Goal: Use online tool/utility: Utilize a website feature to perform a specific function

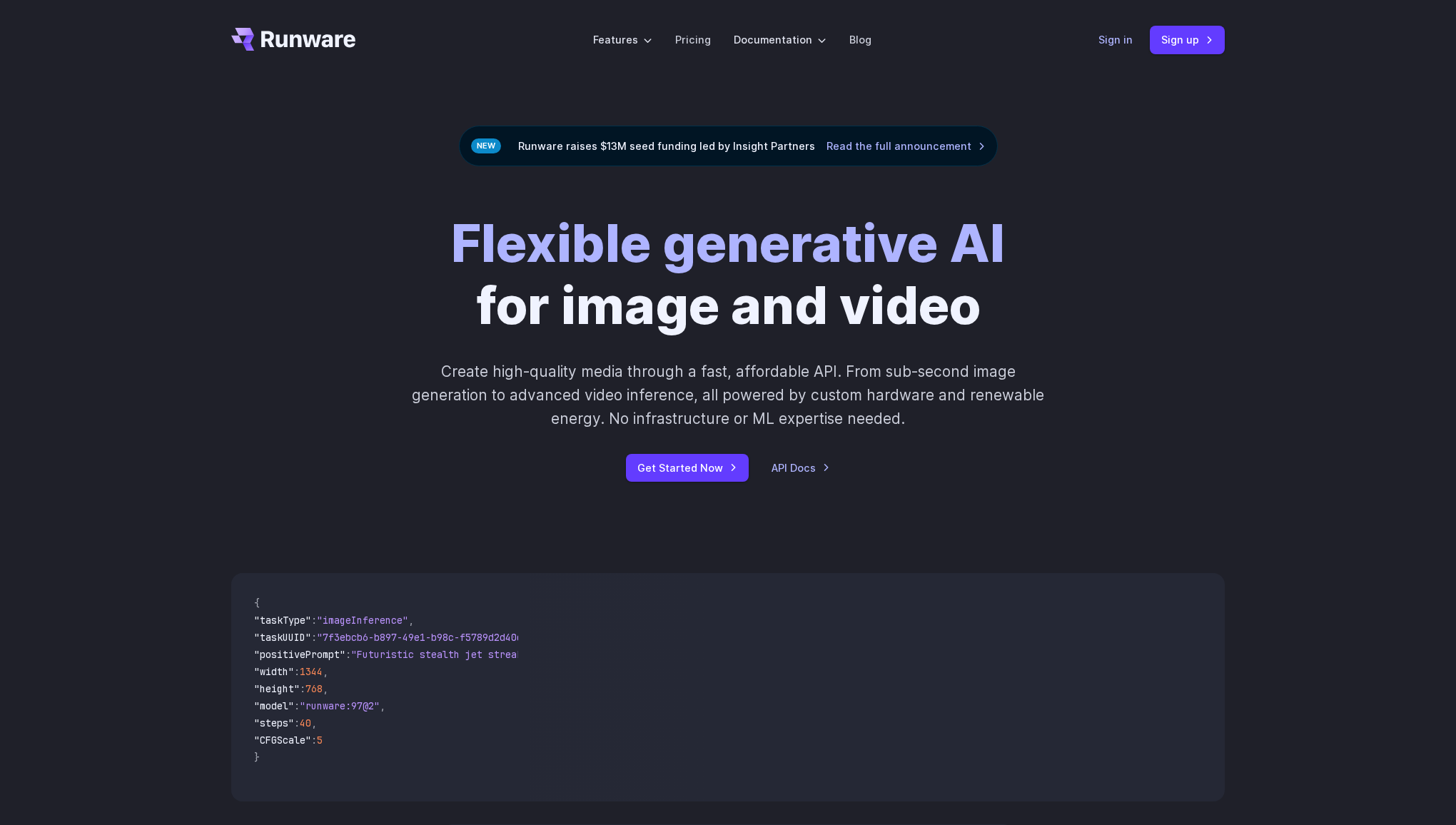
click at [1121, 45] on link "Sign in" at bounding box center [1115, 39] width 34 height 16
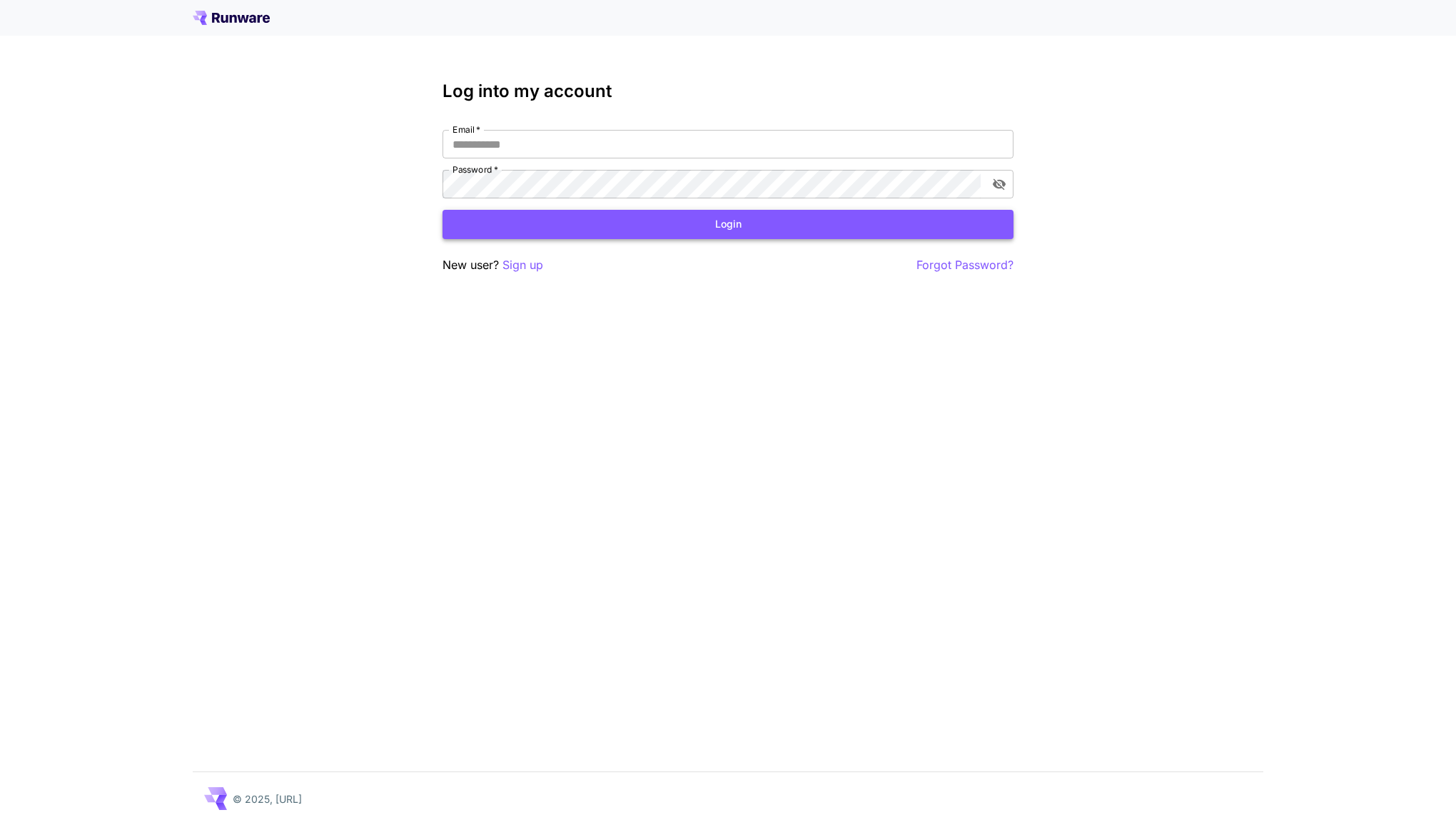
type input "**********"
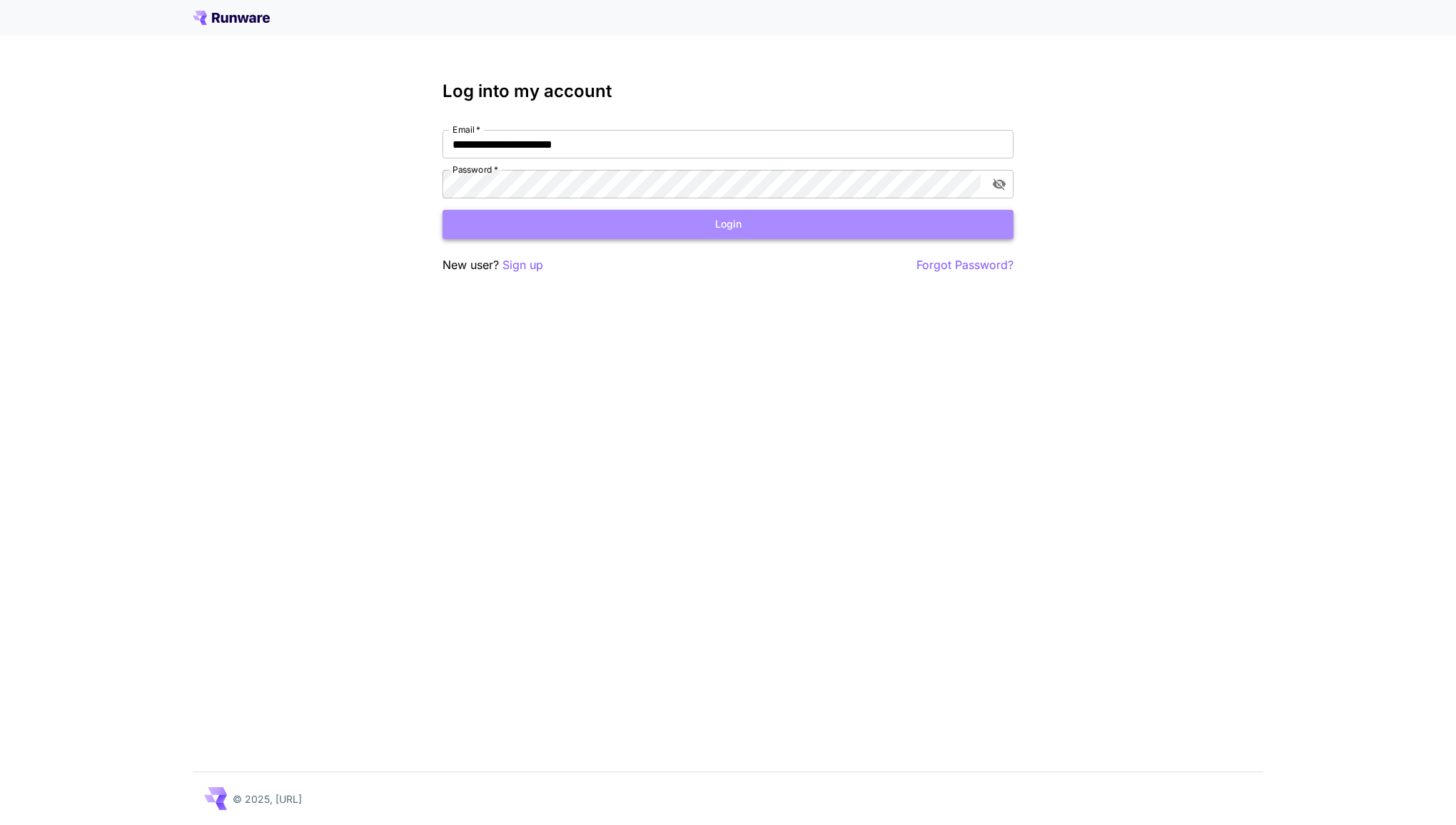
click at [923, 229] on button "Login" at bounding box center [728, 225] width 571 height 30
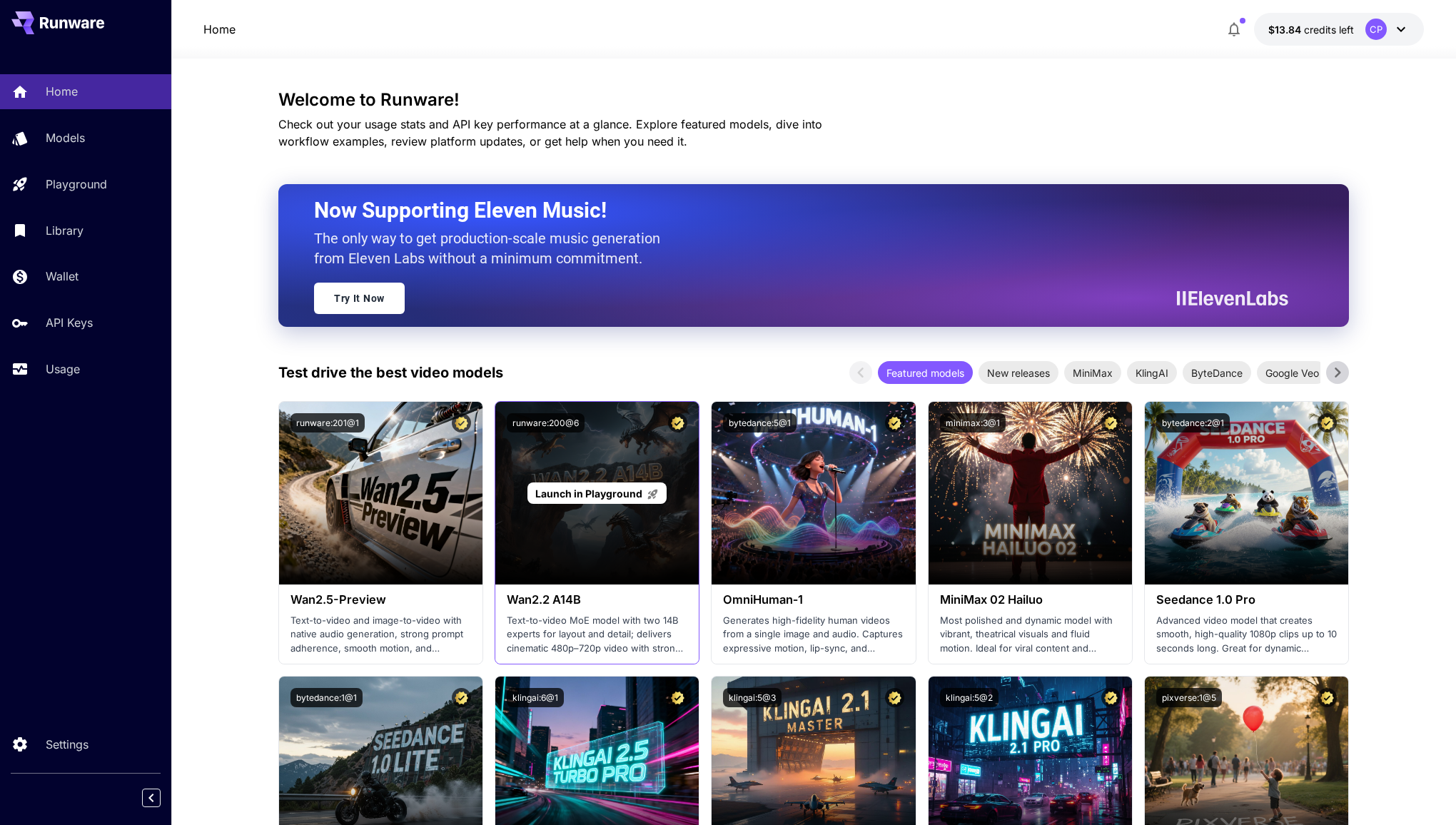
click at [603, 493] on span "Launch in Playground" at bounding box center [589, 493] width 107 height 12
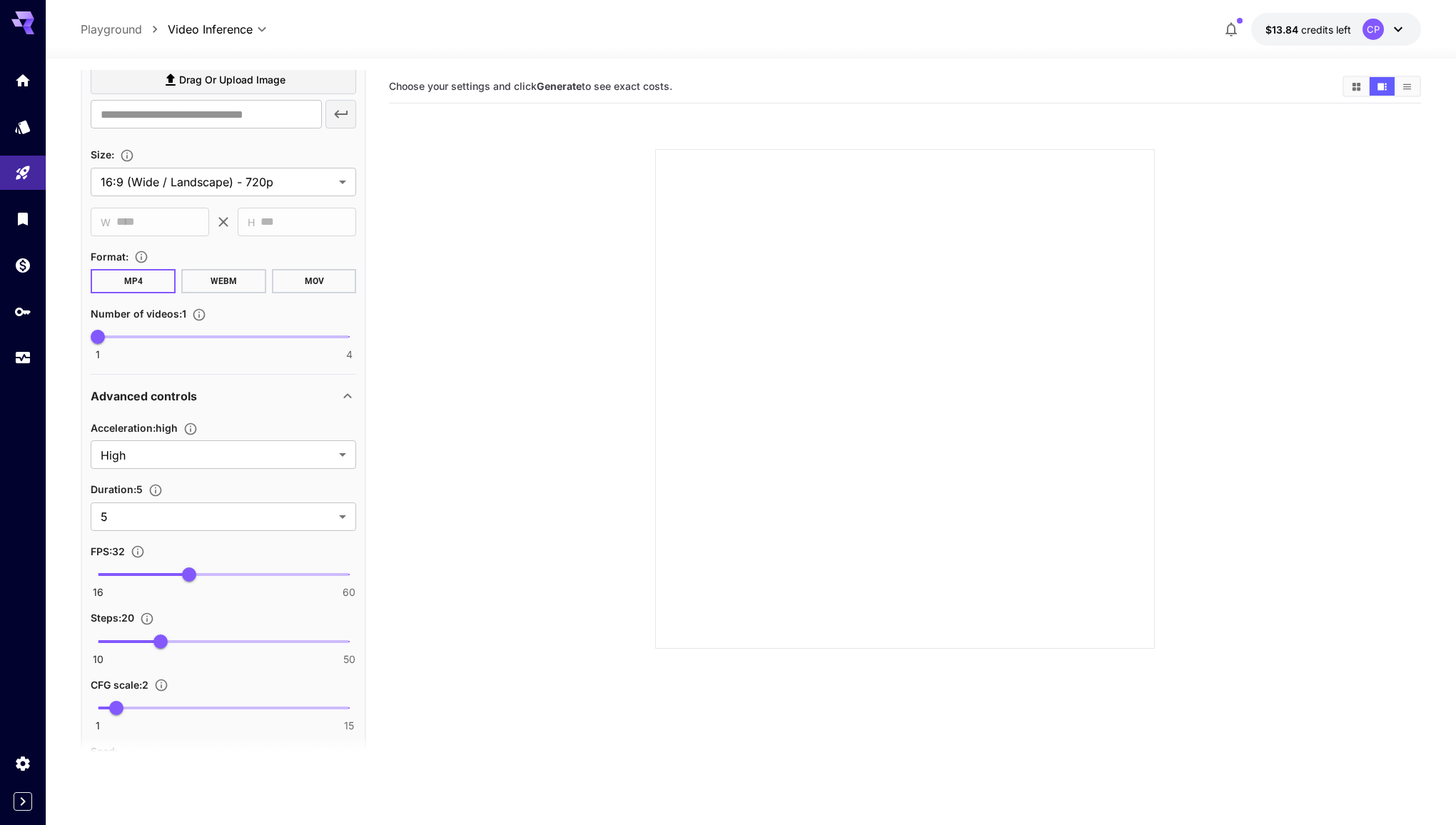
scroll to position [305, 0]
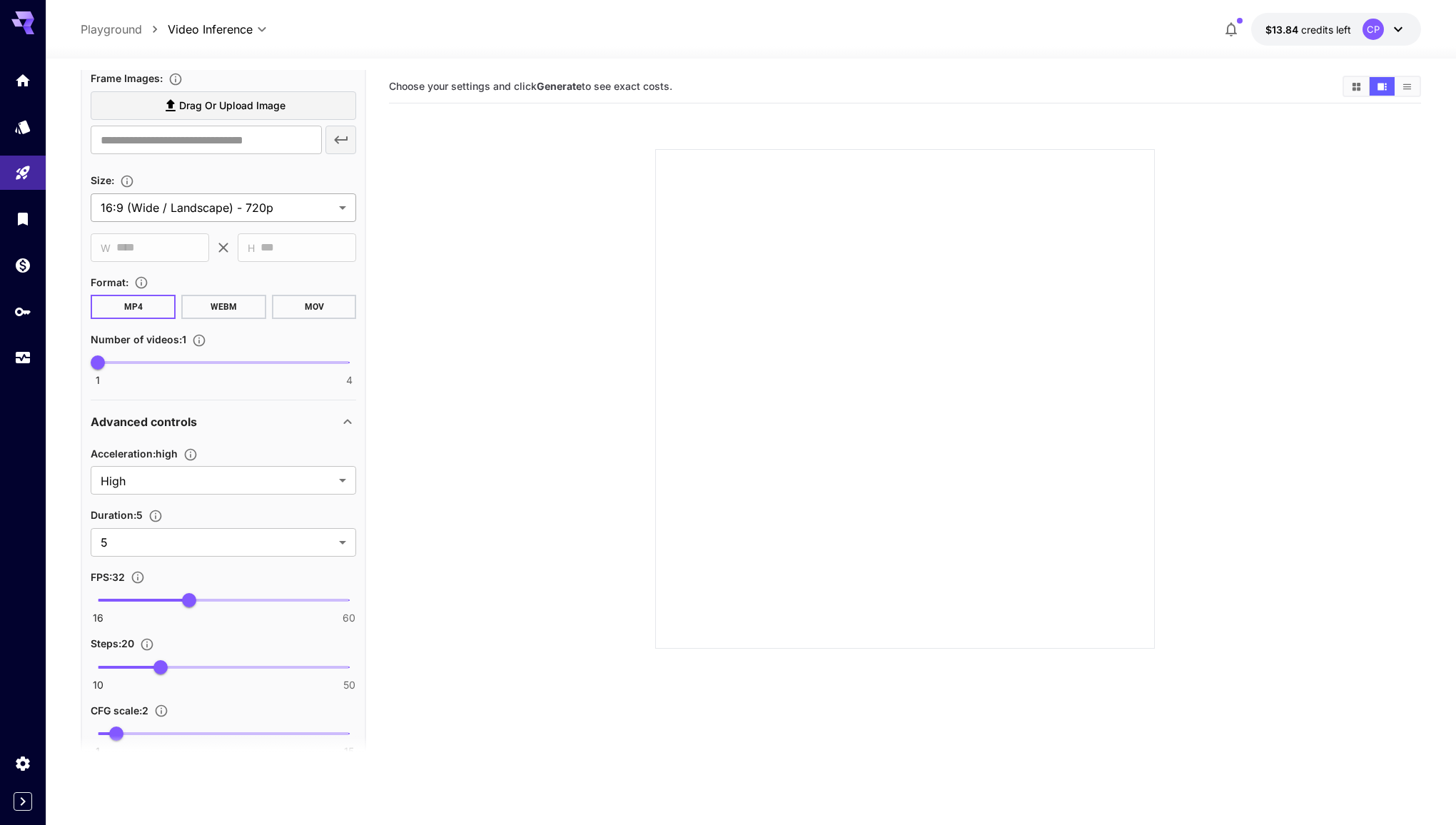
click at [308, 207] on body "**********" at bounding box center [728, 469] width 1456 height 937
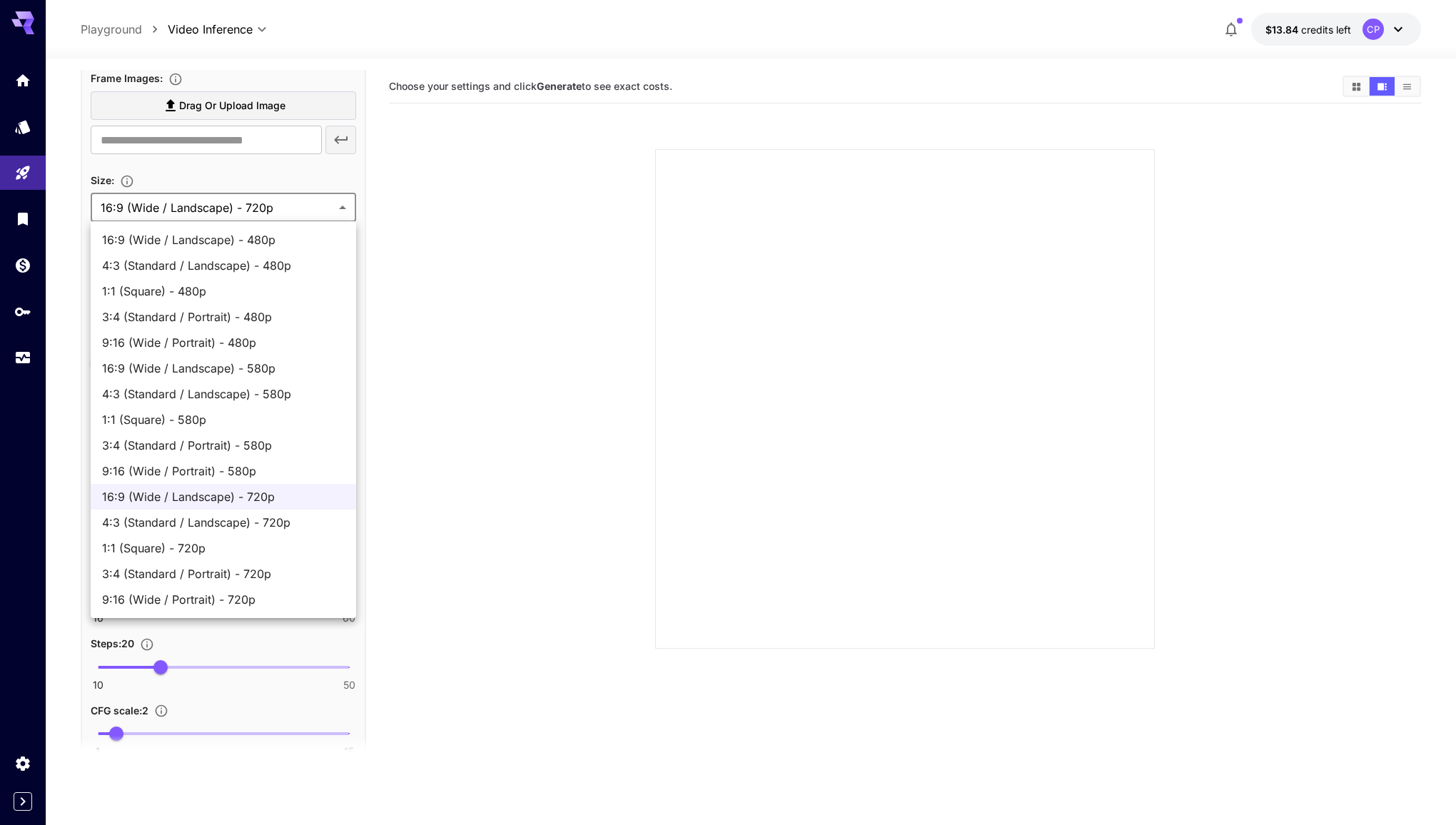
click at [306, 175] on div at bounding box center [728, 412] width 1456 height 825
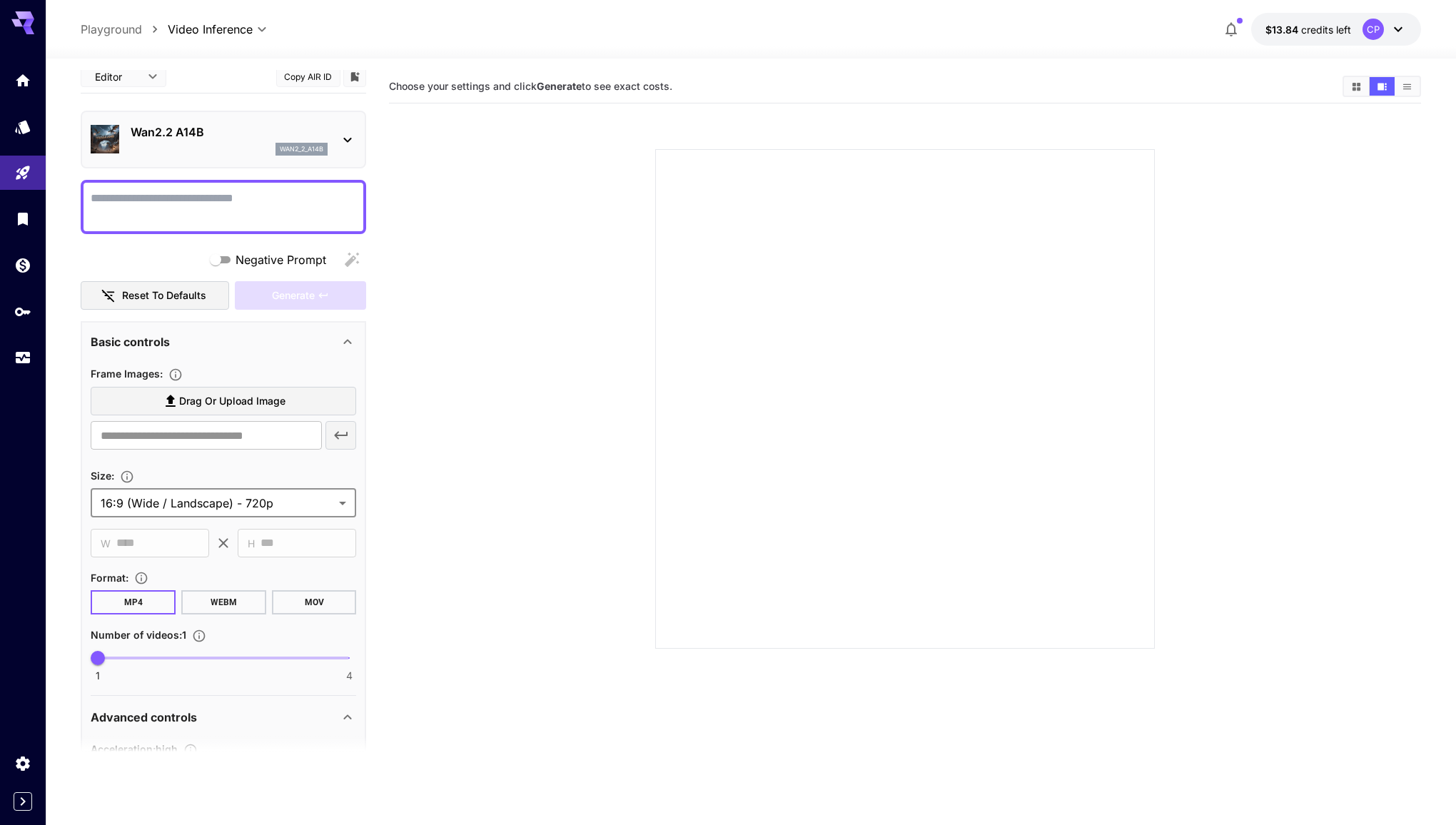
scroll to position [0, 0]
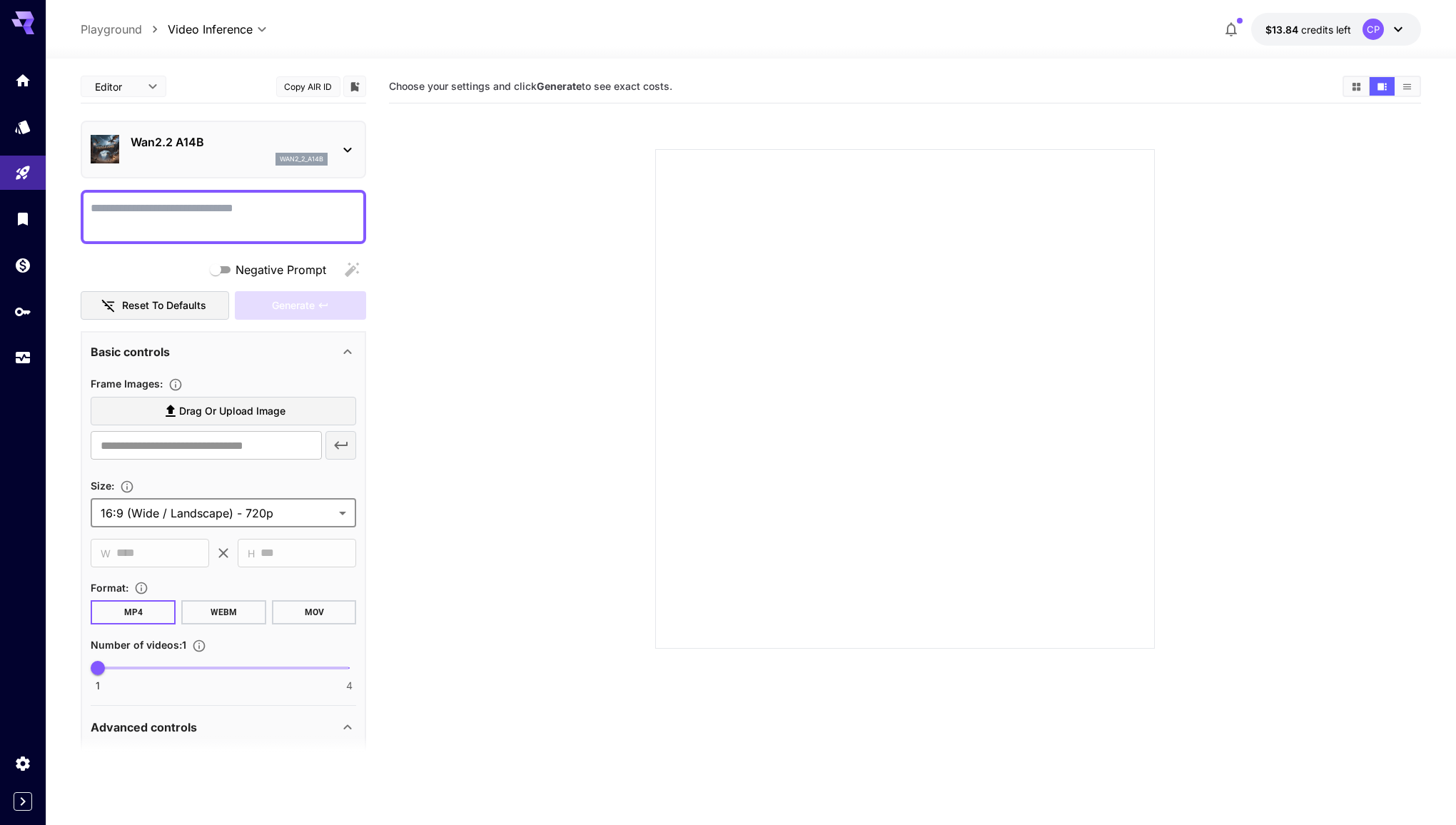
click at [319, 147] on p "Wan2.2 A14B" at bounding box center [229, 141] width 197 height 17
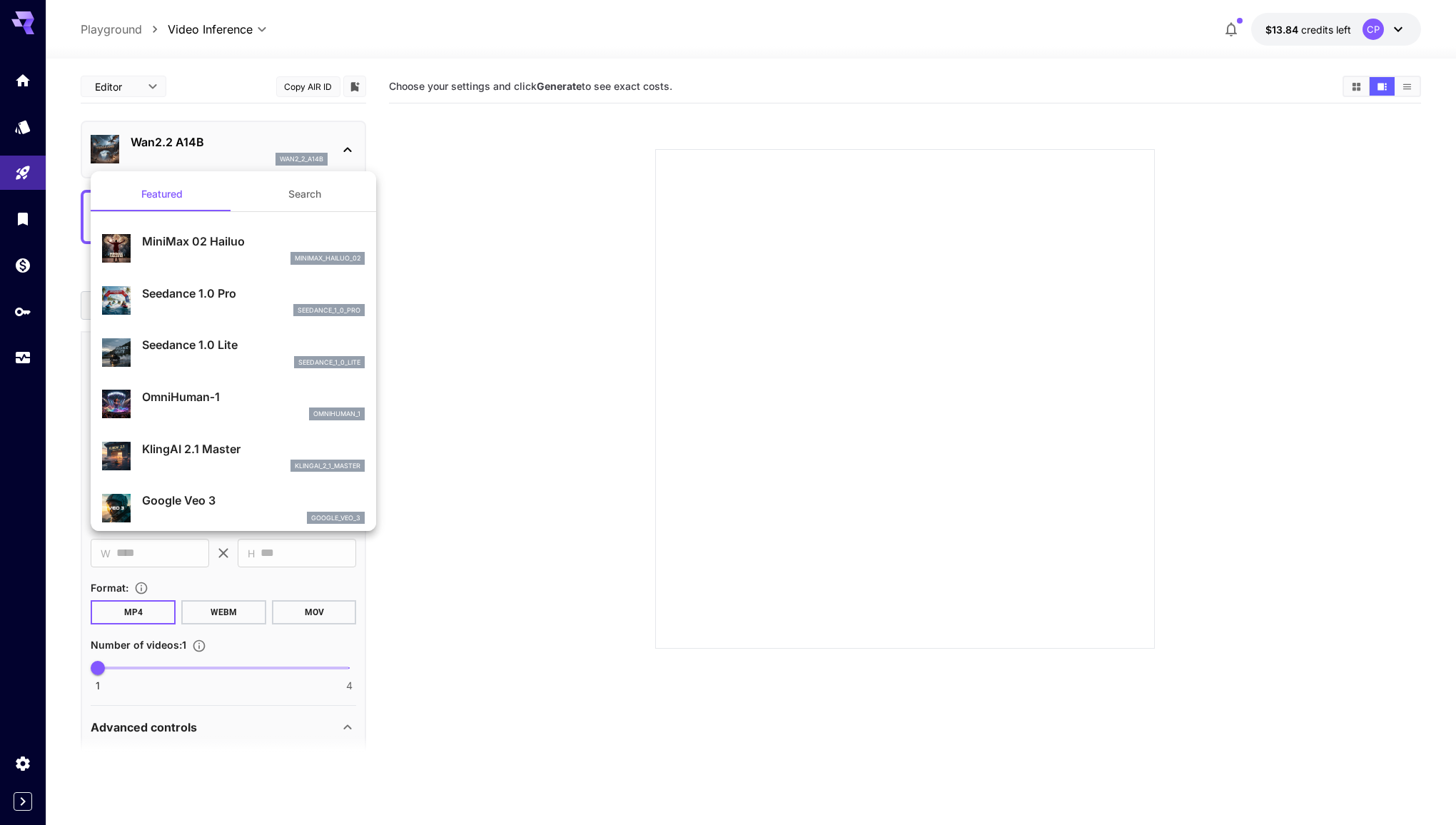
click at [259, 296] on p "Seedance 1.0 Pro" at bounding box center [253, 293] width 223 height 17
type input "**********"
type input "***"
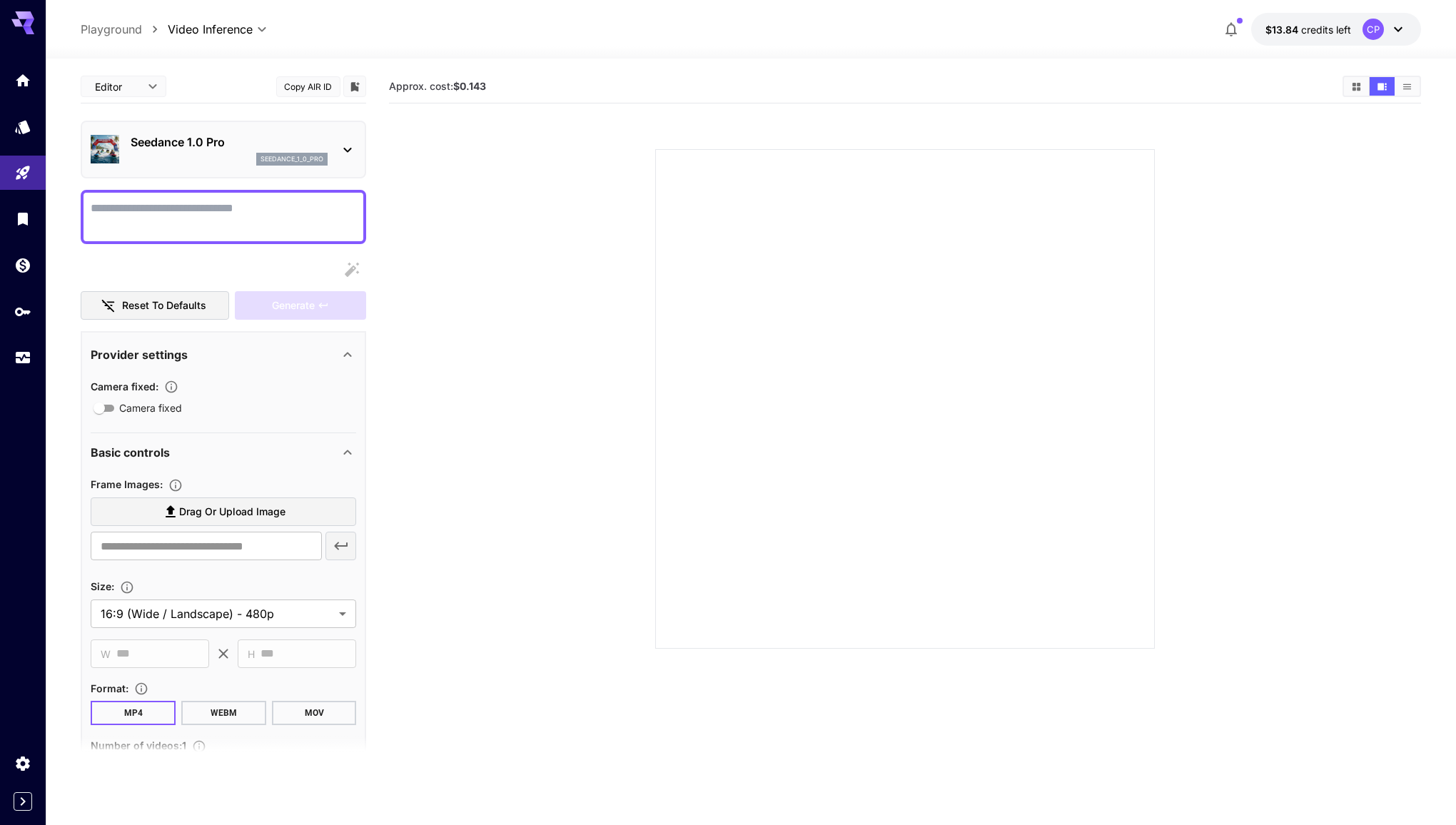
click at [266, 140] on p "Seedance 1.0 Pro" at bounding box center [229, 141] width 197 height 17
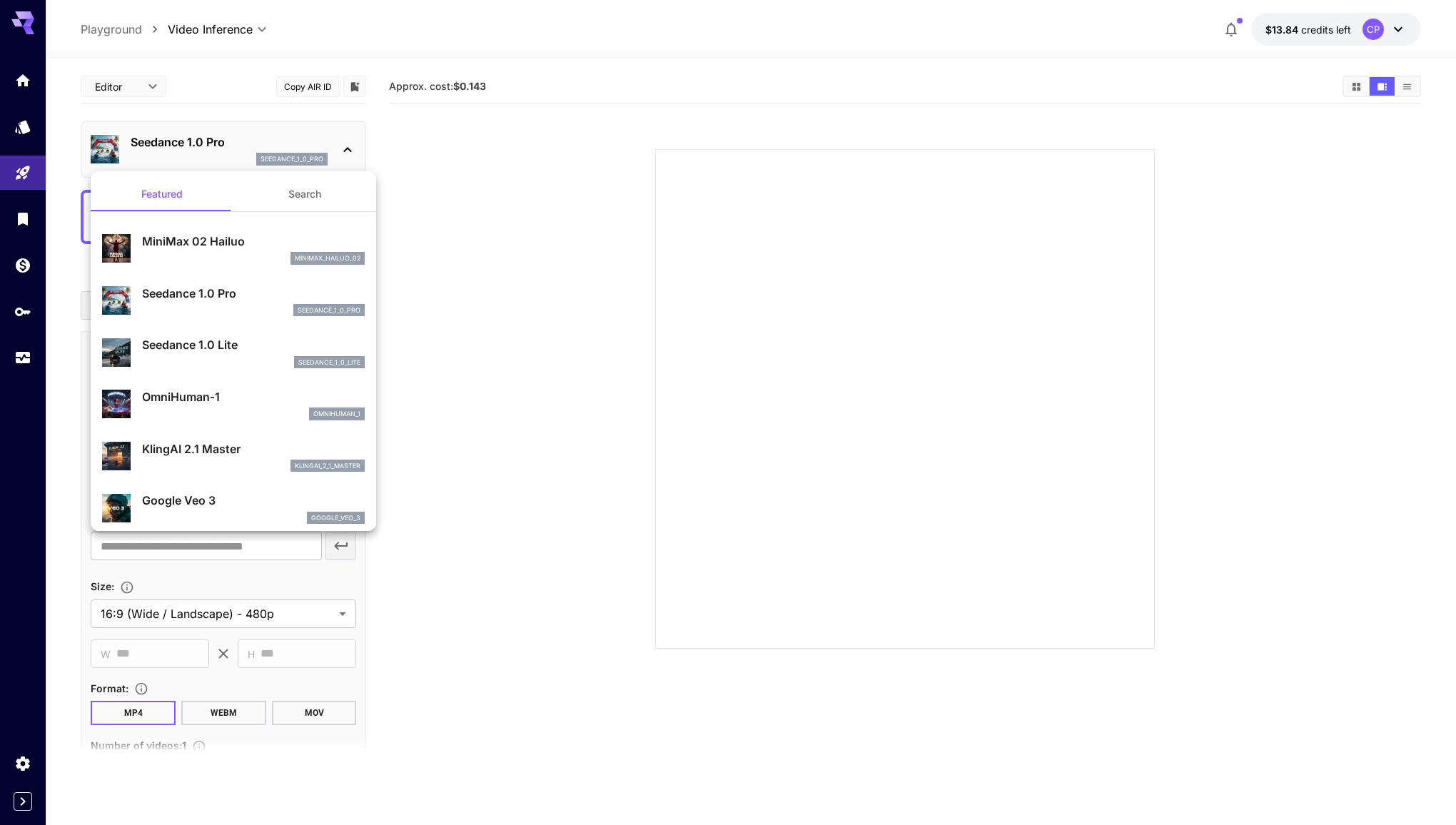
click at [385, 151] on div at bounding box center [728, 412] width 1456 height 825
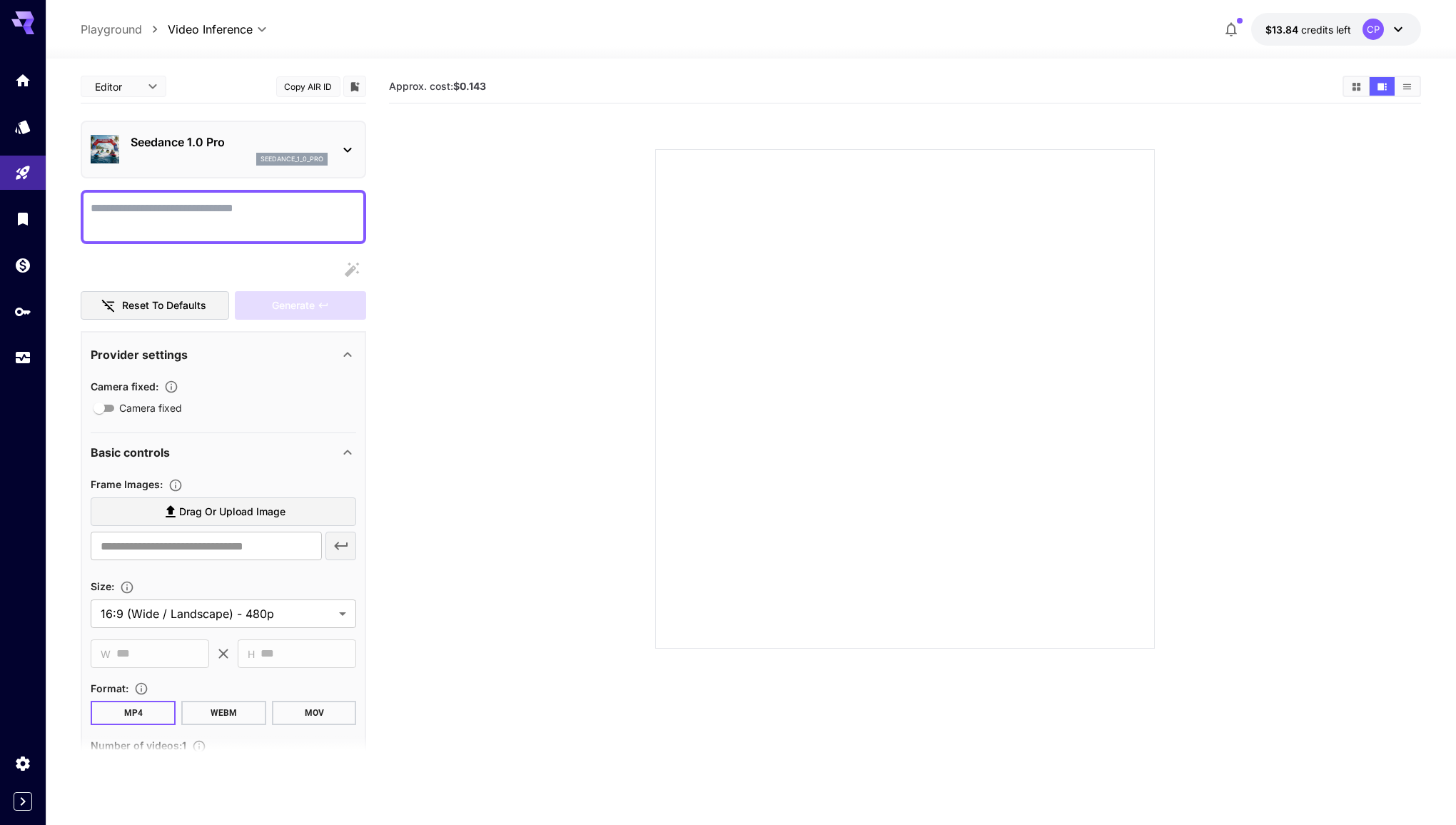
click at [470, 137] on section at bounding box center [904, 381] width 873 height 534
click at [177, 134] on p "Seedance 1.0 Pro" at bounding box center [229, 141] width 197 height 17
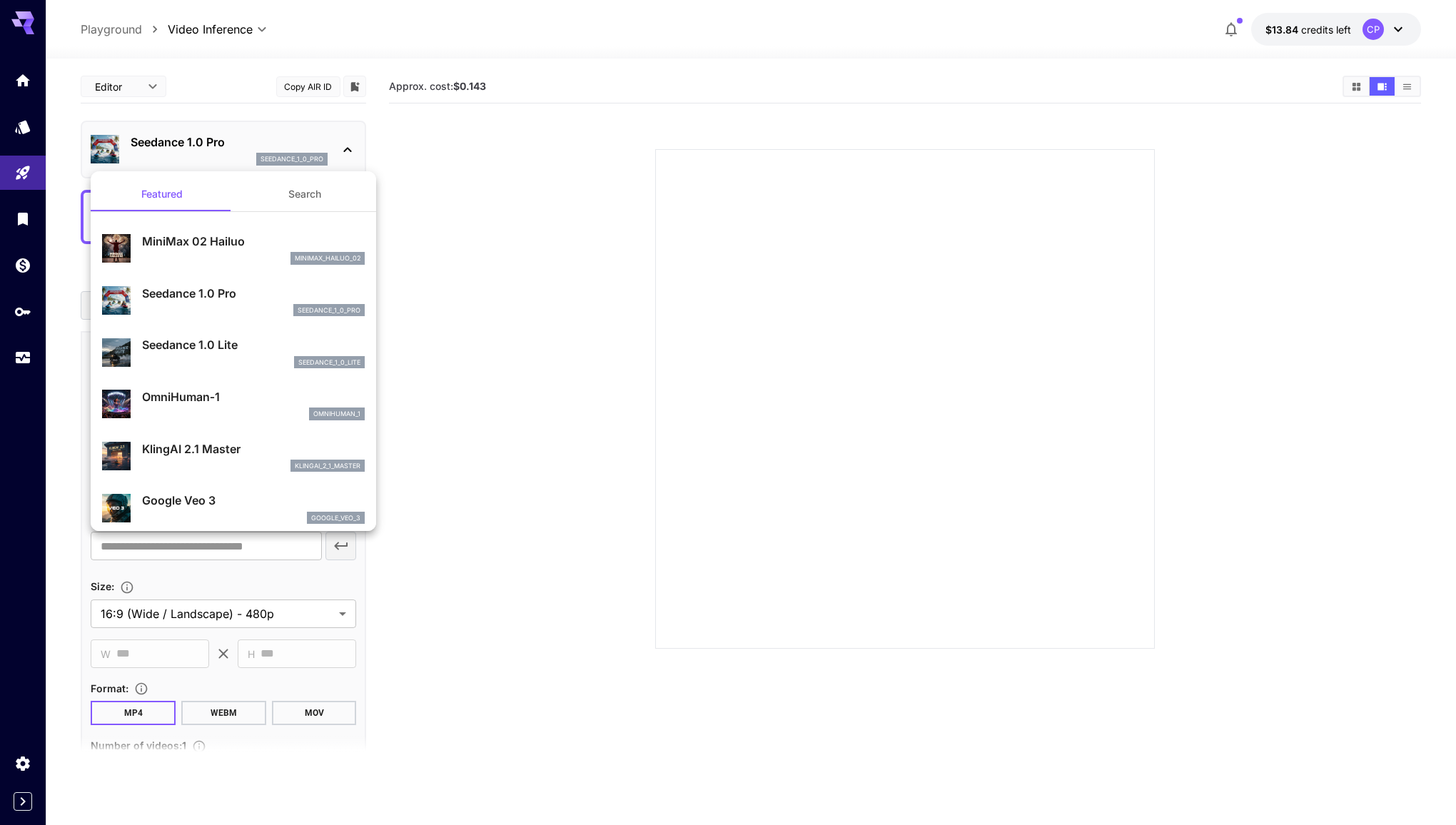
click at [189, 27] on div at bounding box center [728, 412] width 1456 height 825
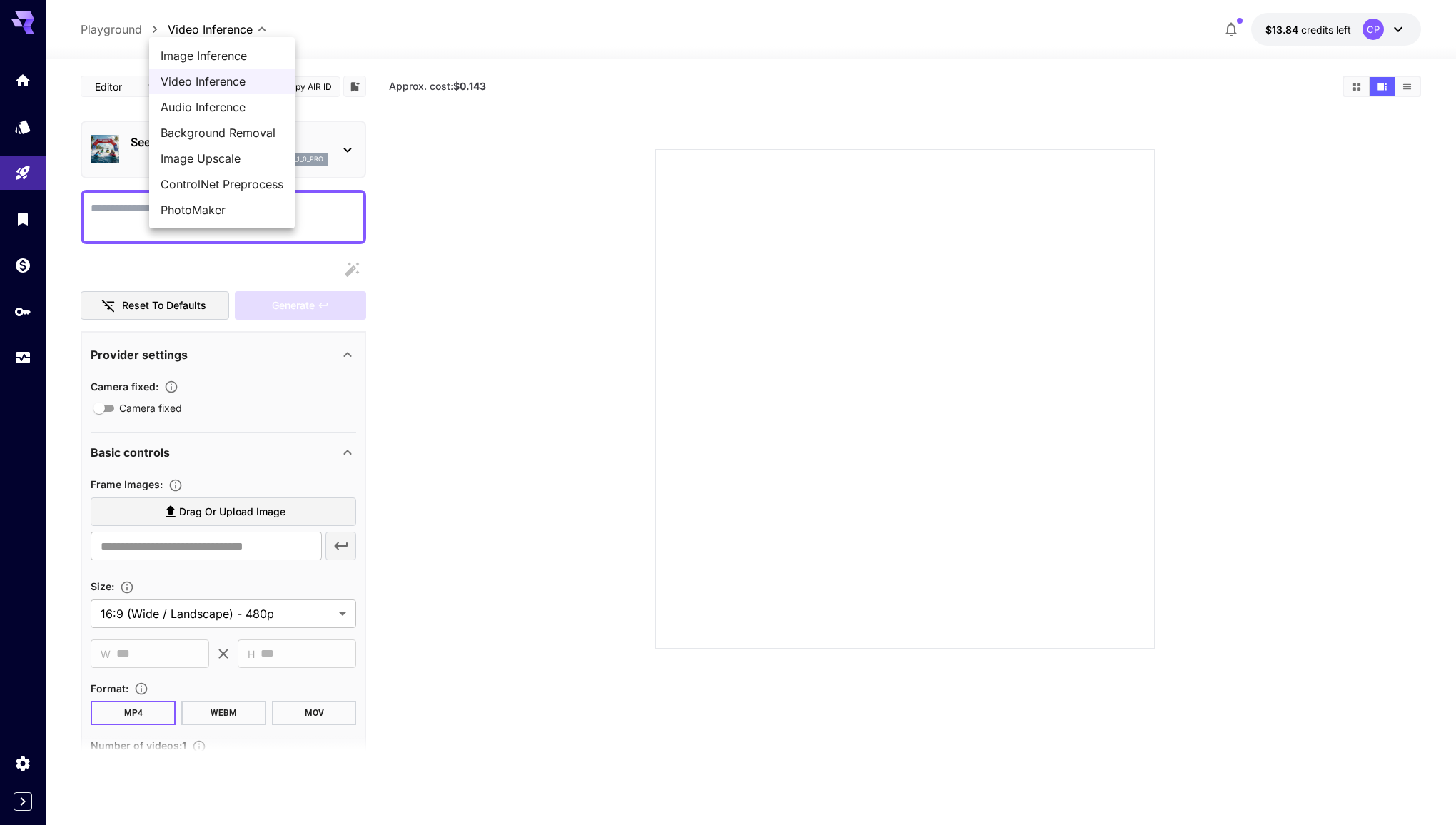
click at [197, 34] on body "**********" at bounding box center [728, 469] width 1456 height 937
click at [198, 52] on span "Image Inference" at bounding box center [222, 55] width 123 height 17
type input "**********"
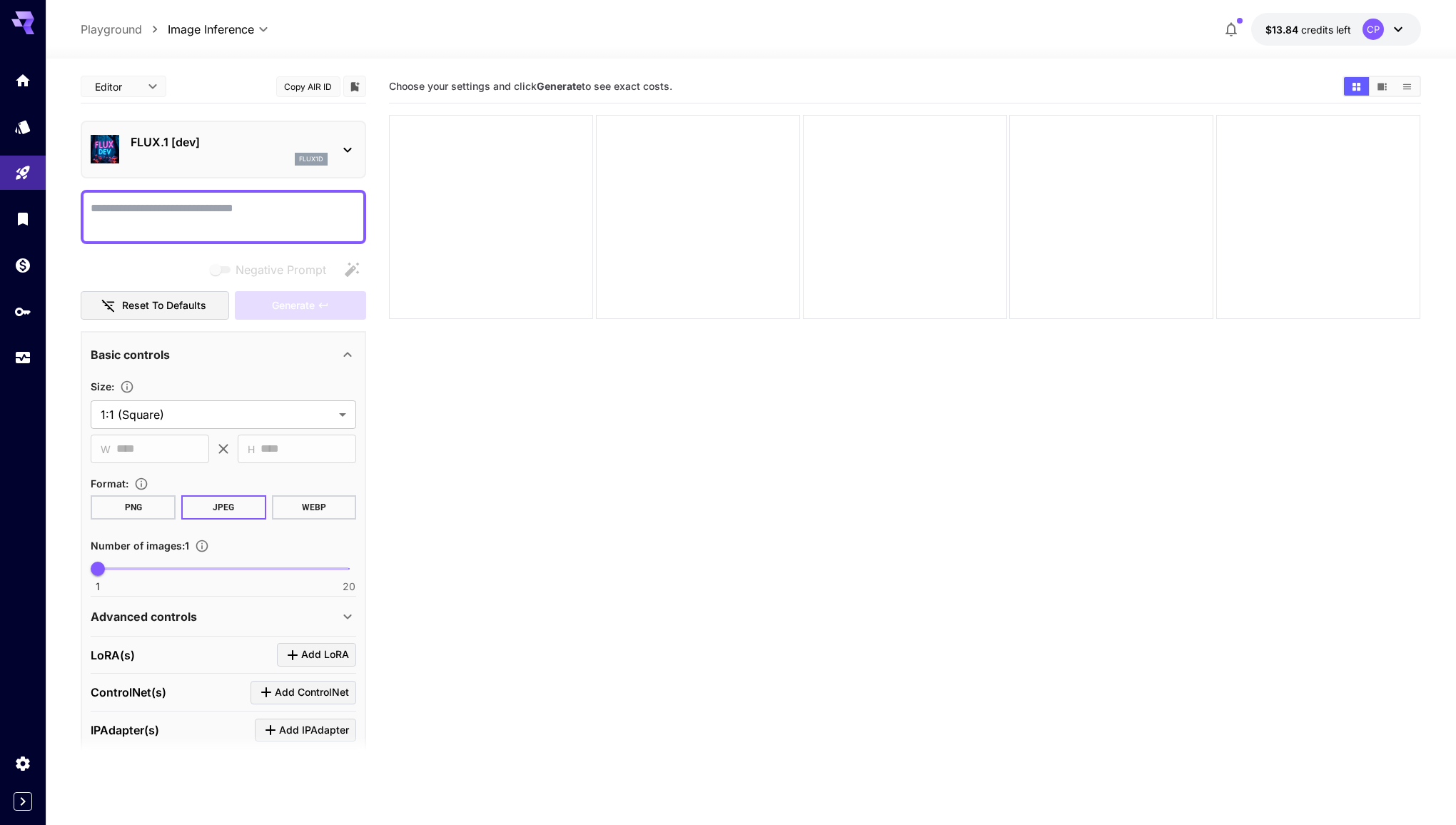
click at [233, 150] on p "FLUX.1 [dev]" at bounding box center [229, 141] width 197 height 17
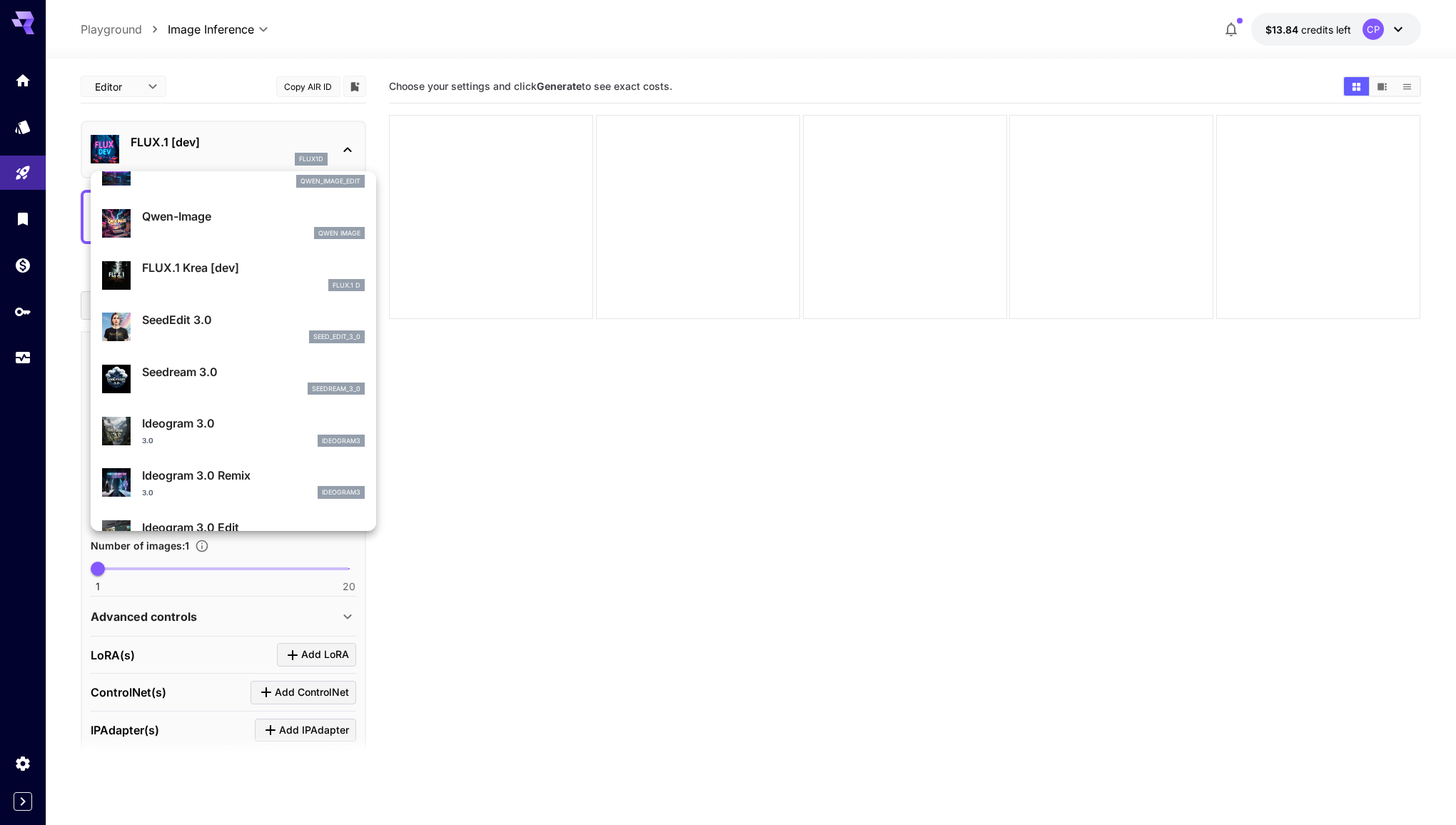
scroll to position [240, 0]
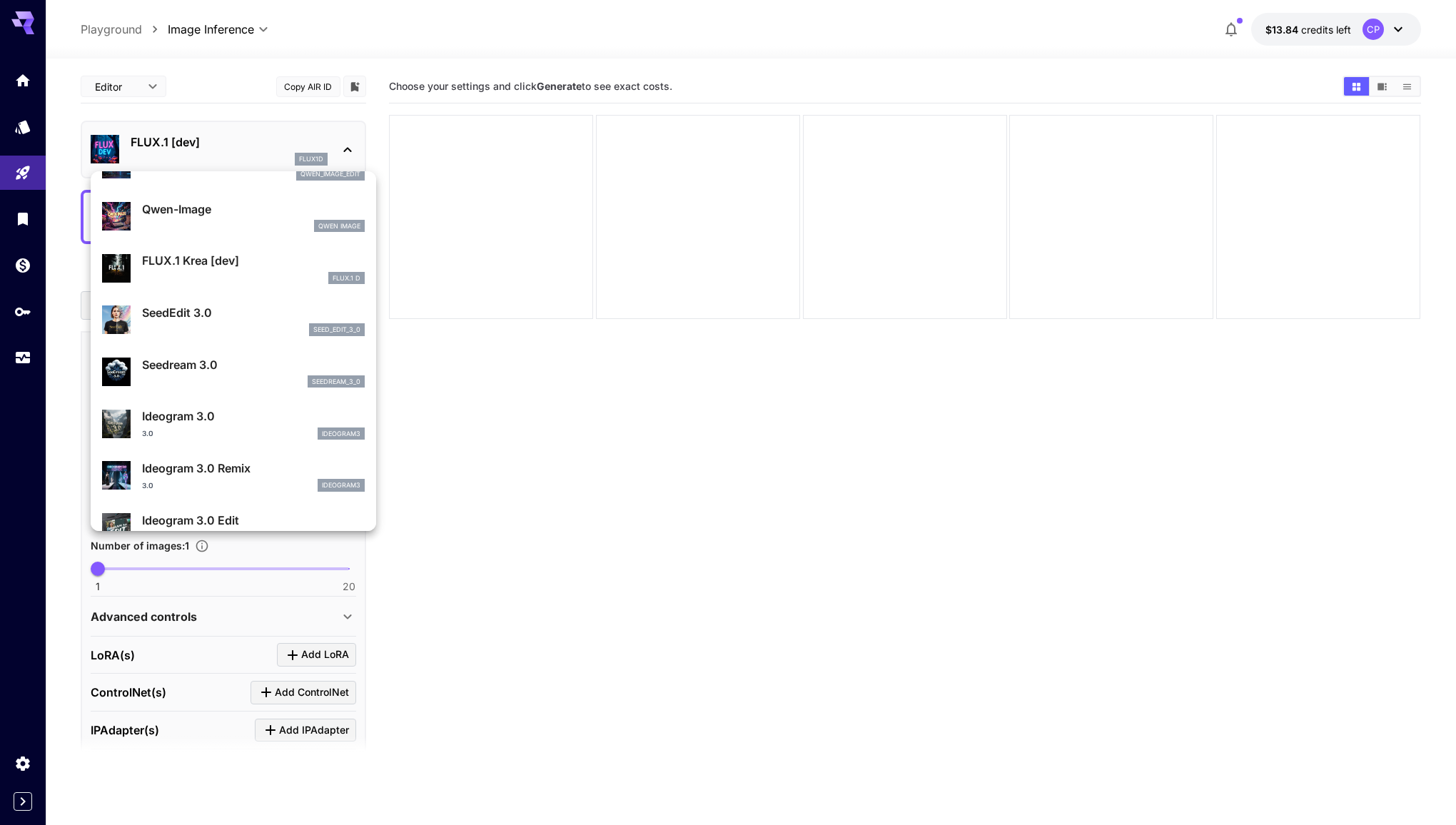
click at [264, 271] on div "FLUX.1 Krea [dev] FLUX.1 D" at bounding box center [253, 268] width 223 height 32
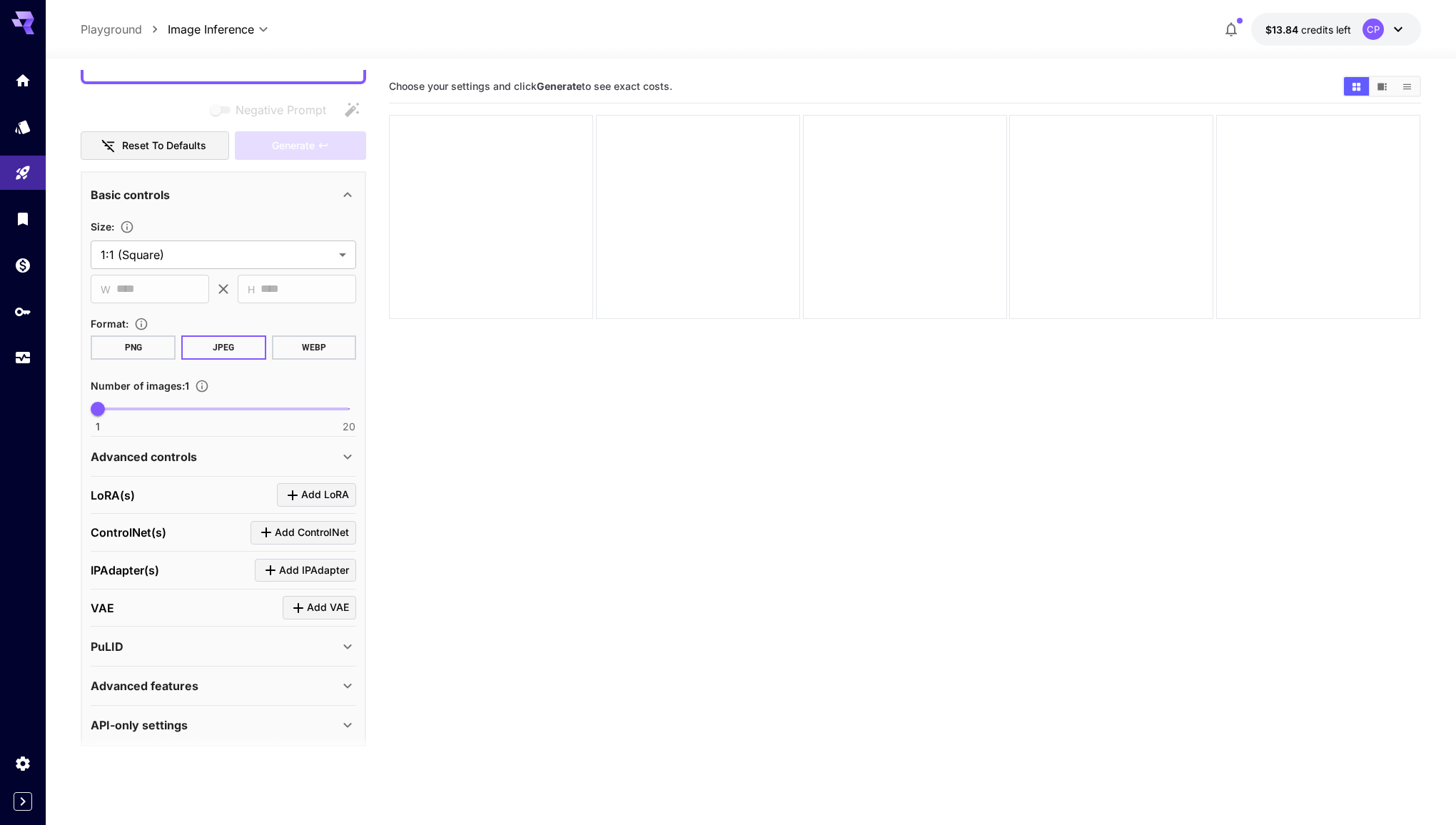
scroll to position [170, 0]
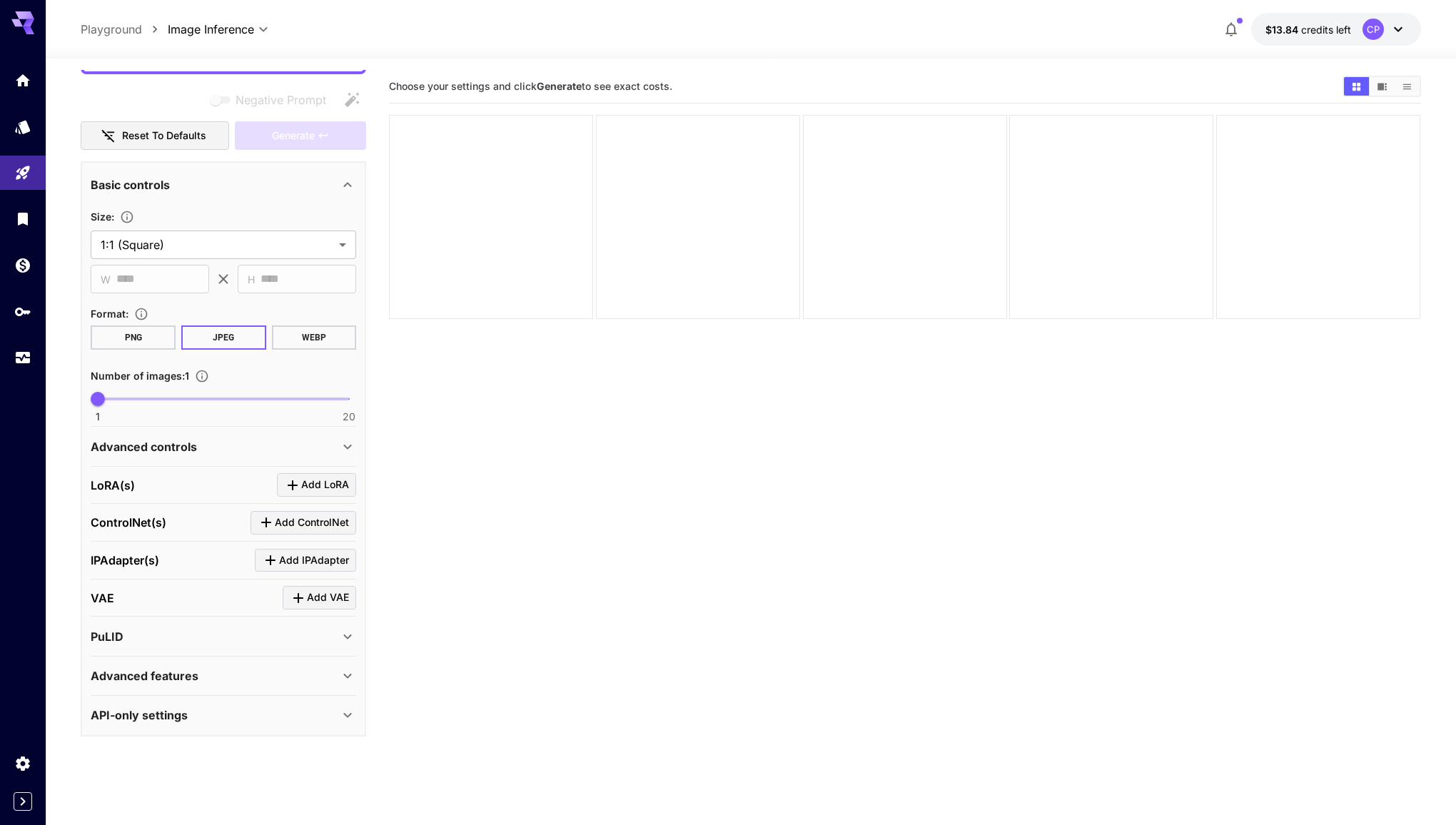
click at [273, 450] on div "Advanced controls" at bounding box center [215, 447] width 248 height 17
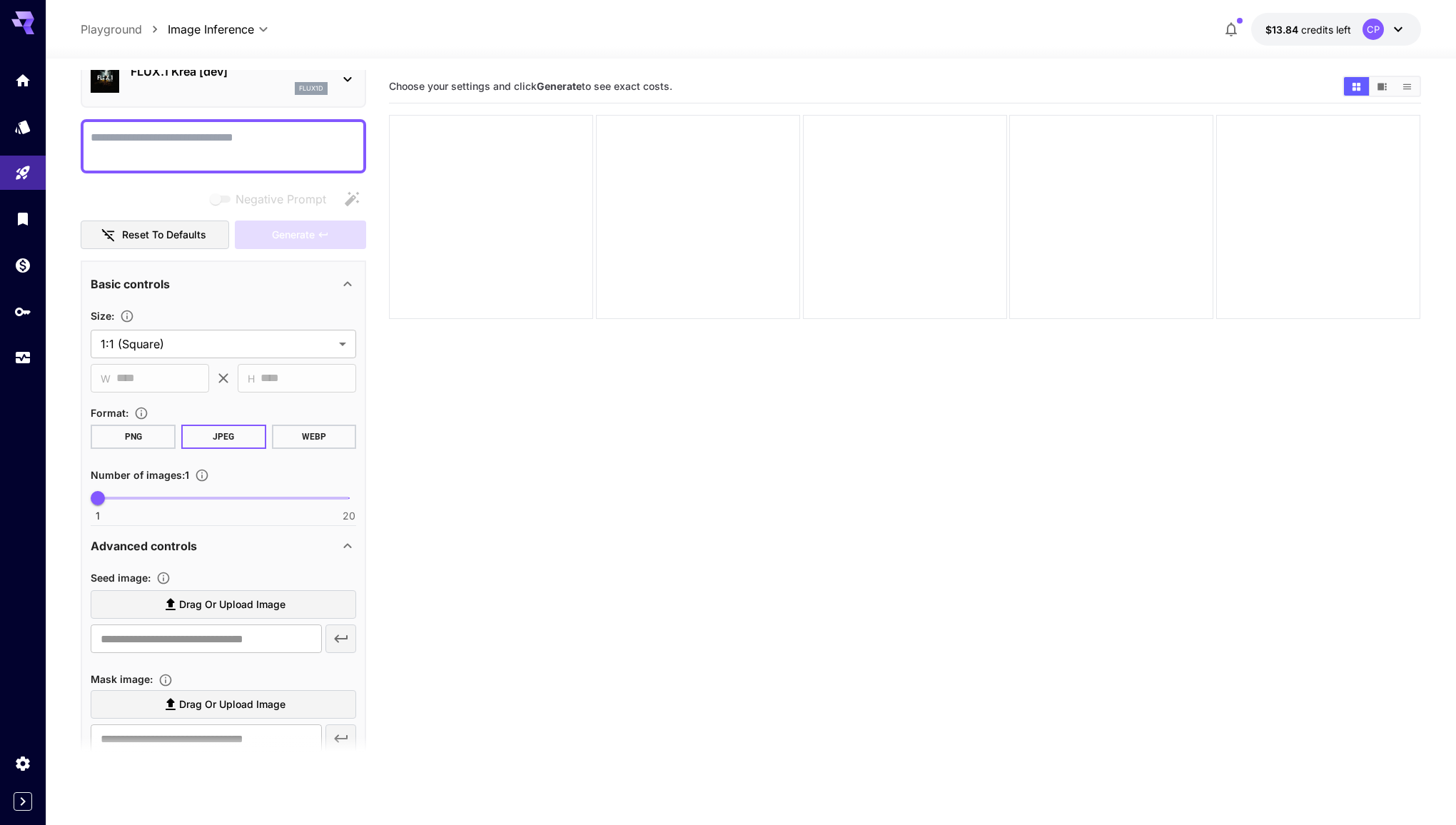
scroll to position [0, 0]
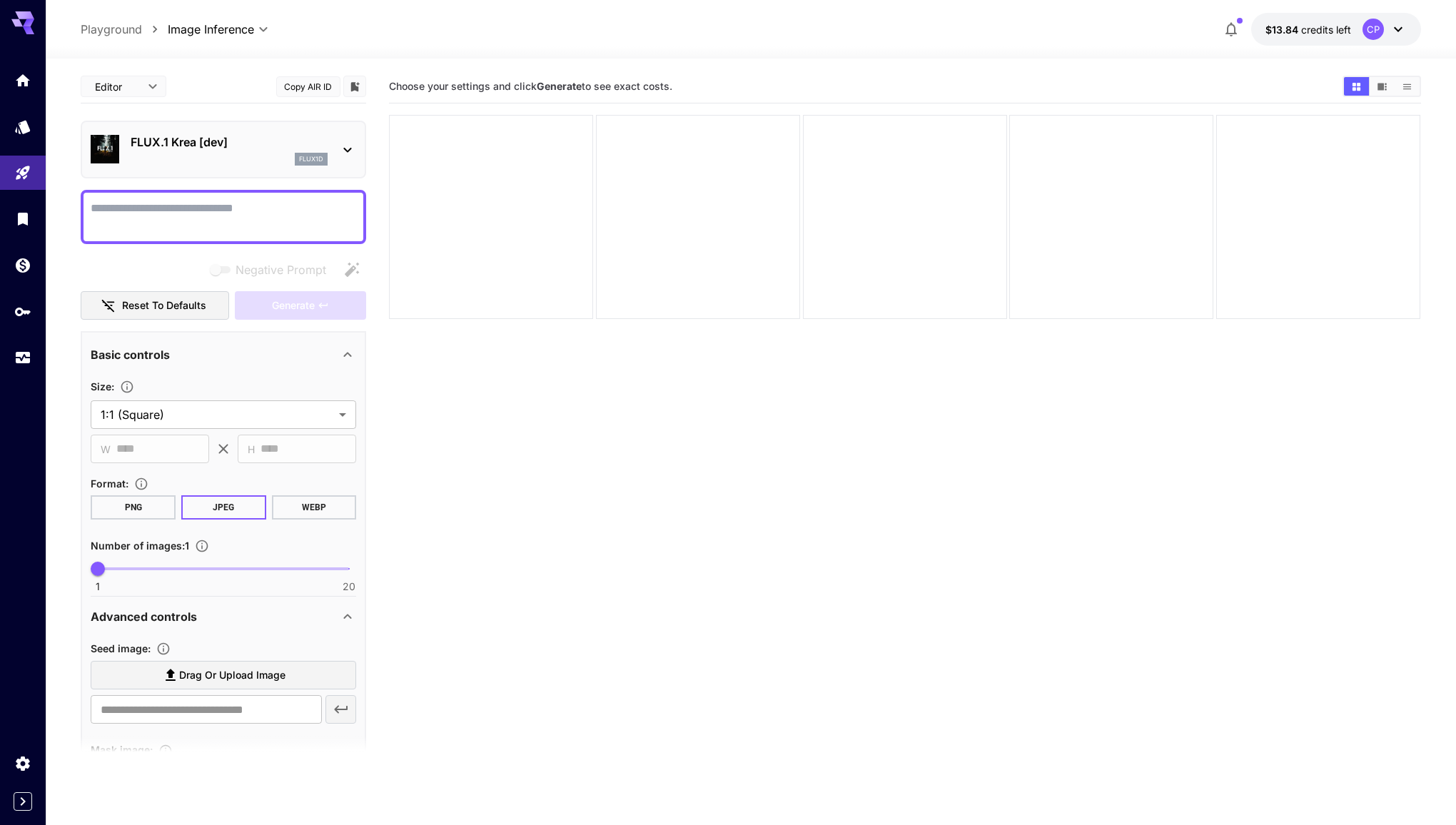
click at [258, 152] on div "FLUX.1 Krea [dev] flux1d" at bounding box center [229, 149] width 197 height 32
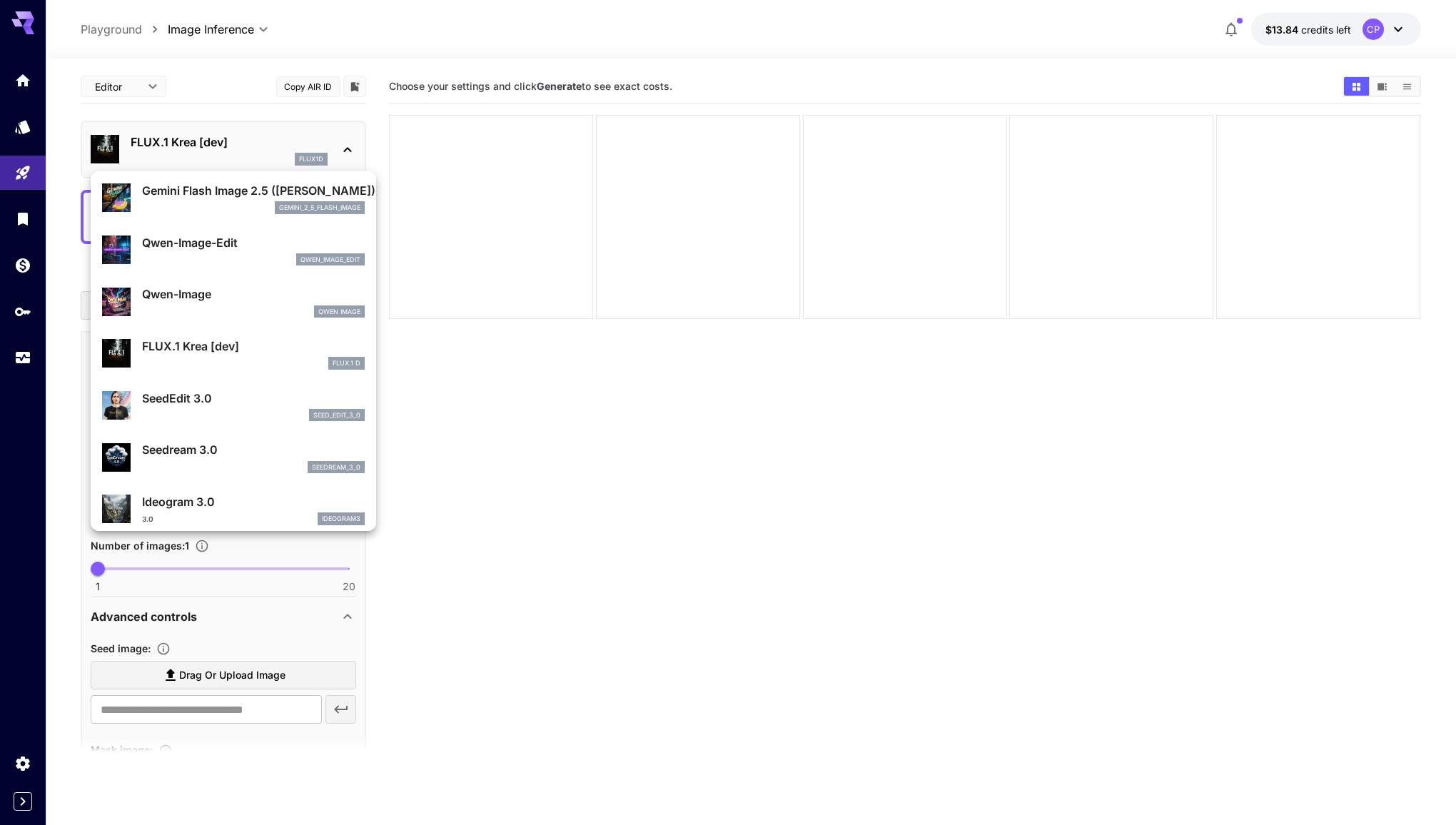
scroll to position [148, 0]
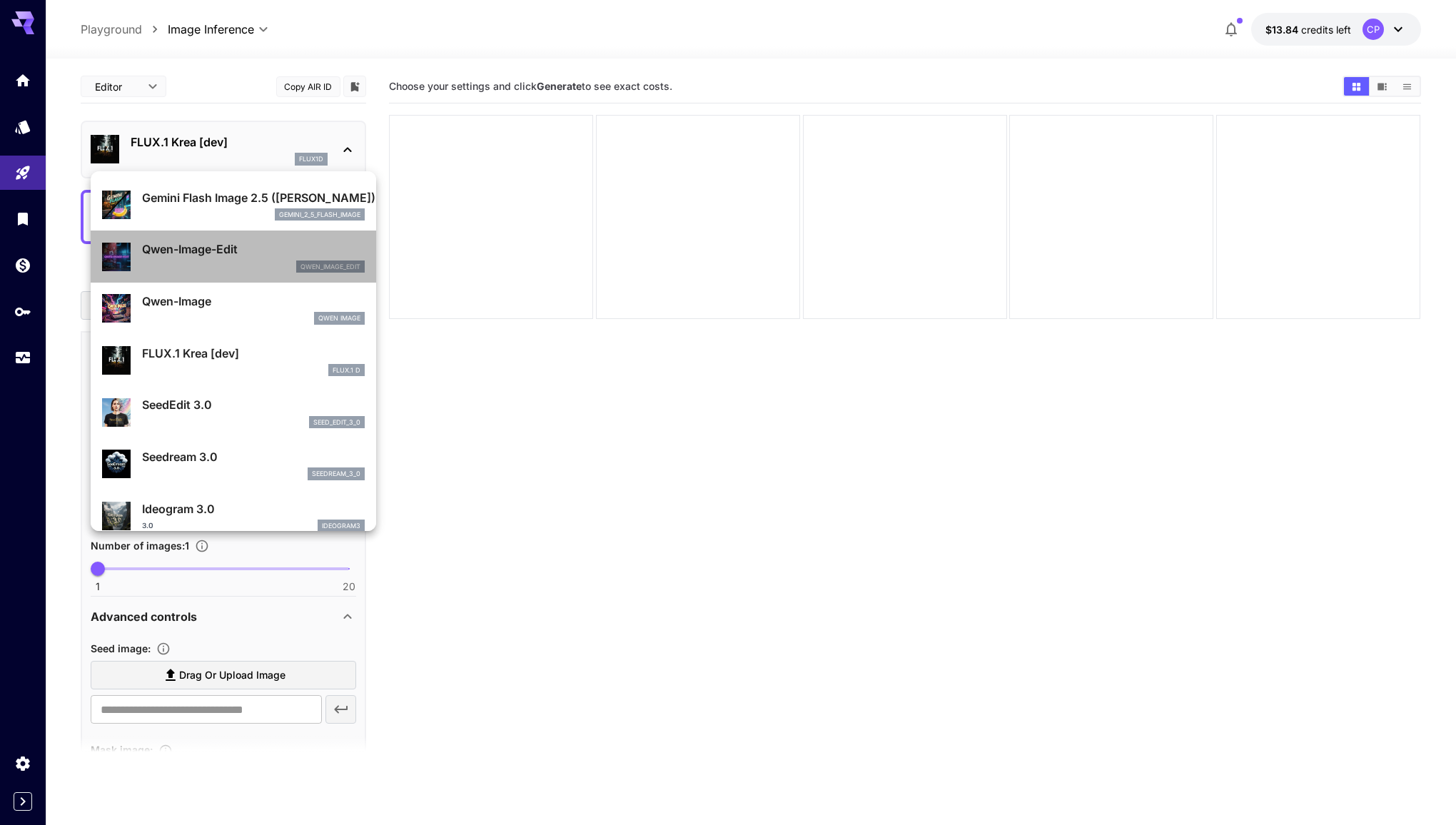
click at [261, 260] on div "qwen_image_edit" at bounding box center [253, 266] width 223 height 13
type input "*"
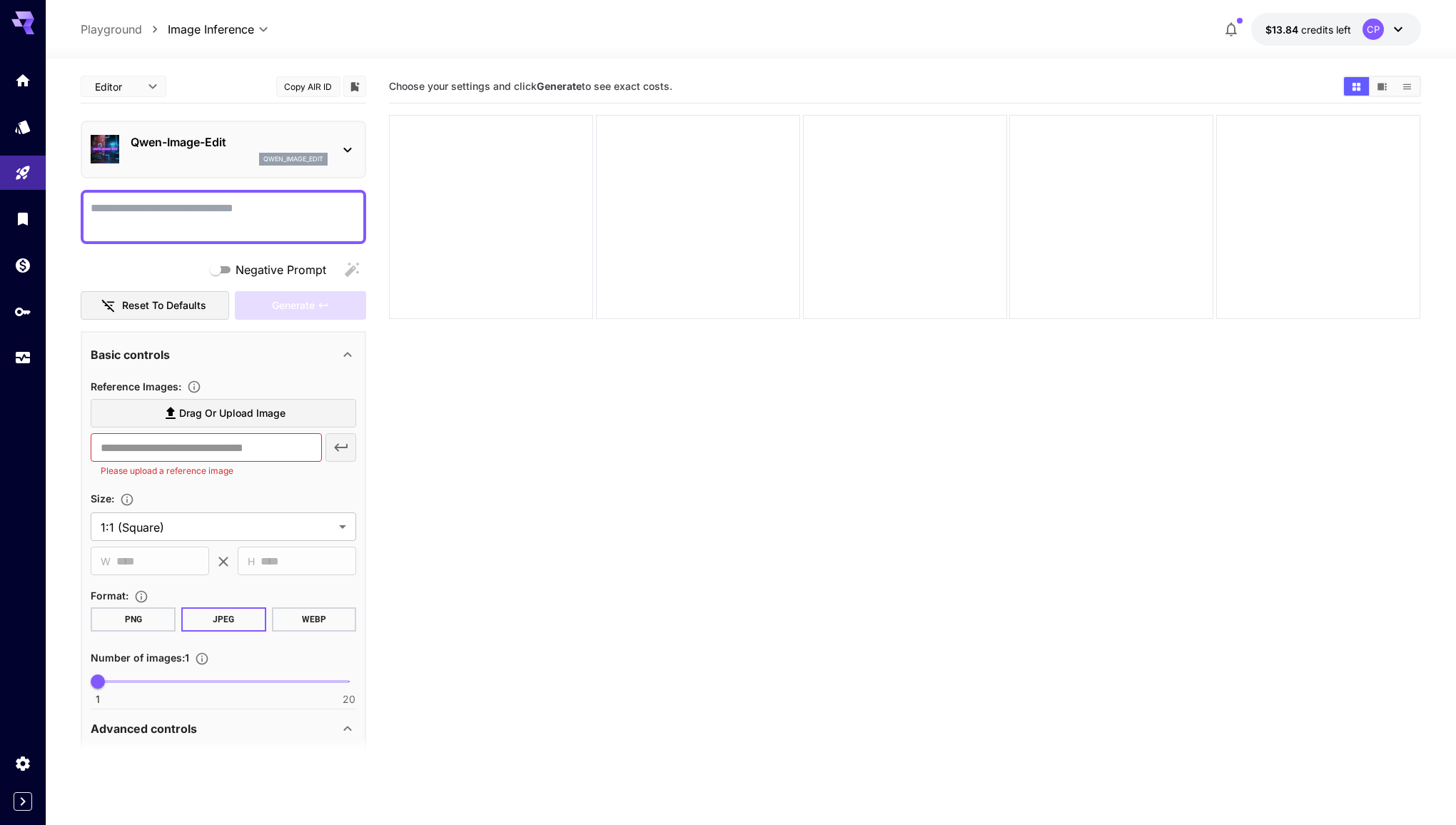
click at [259, 149] on p "Qwen-Image-Edit" at bounding box center [229, 141] width 197 height 17
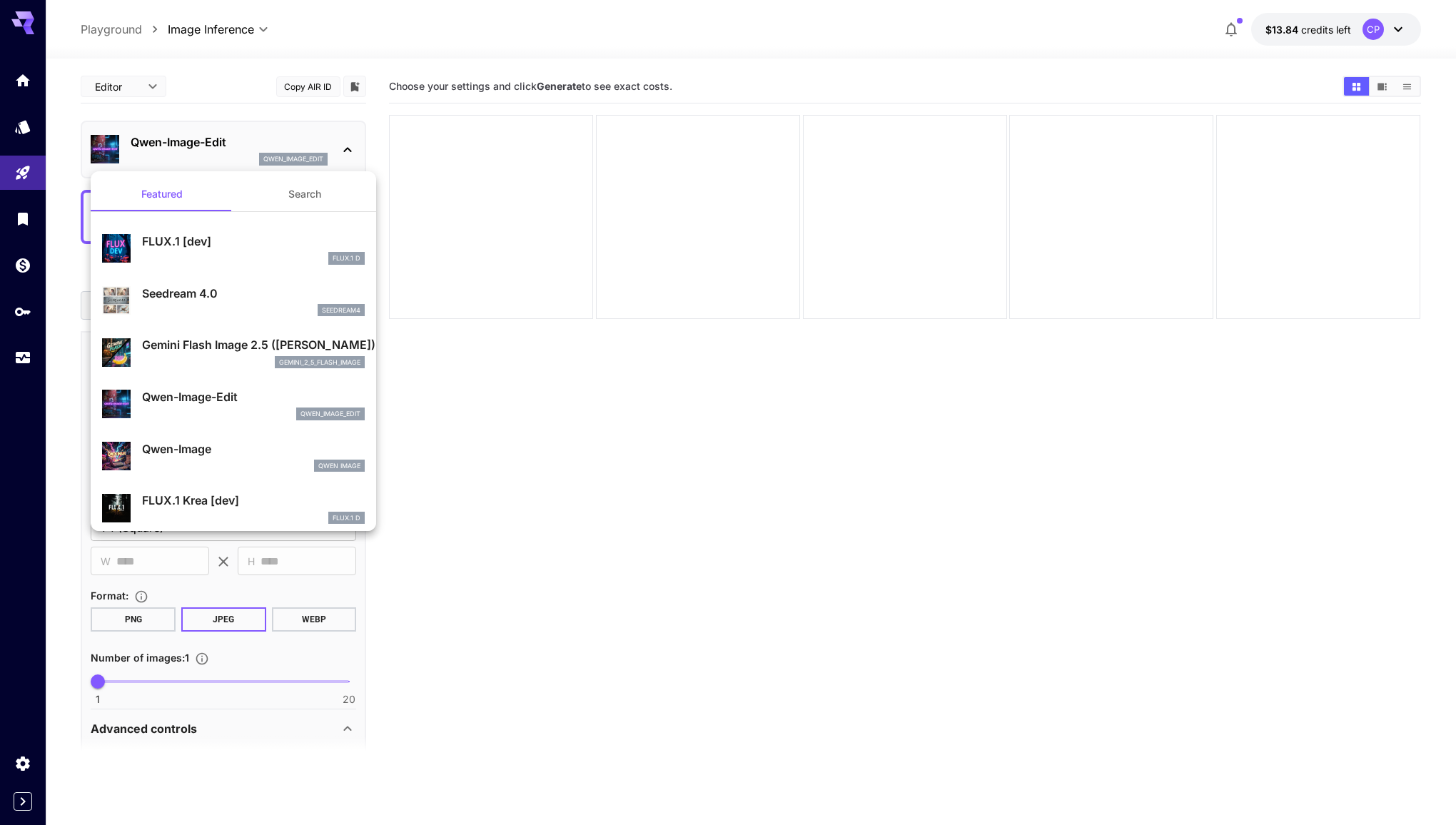
click at [416, 447] on div at bounding box center [728, 412] width 1456 height 825
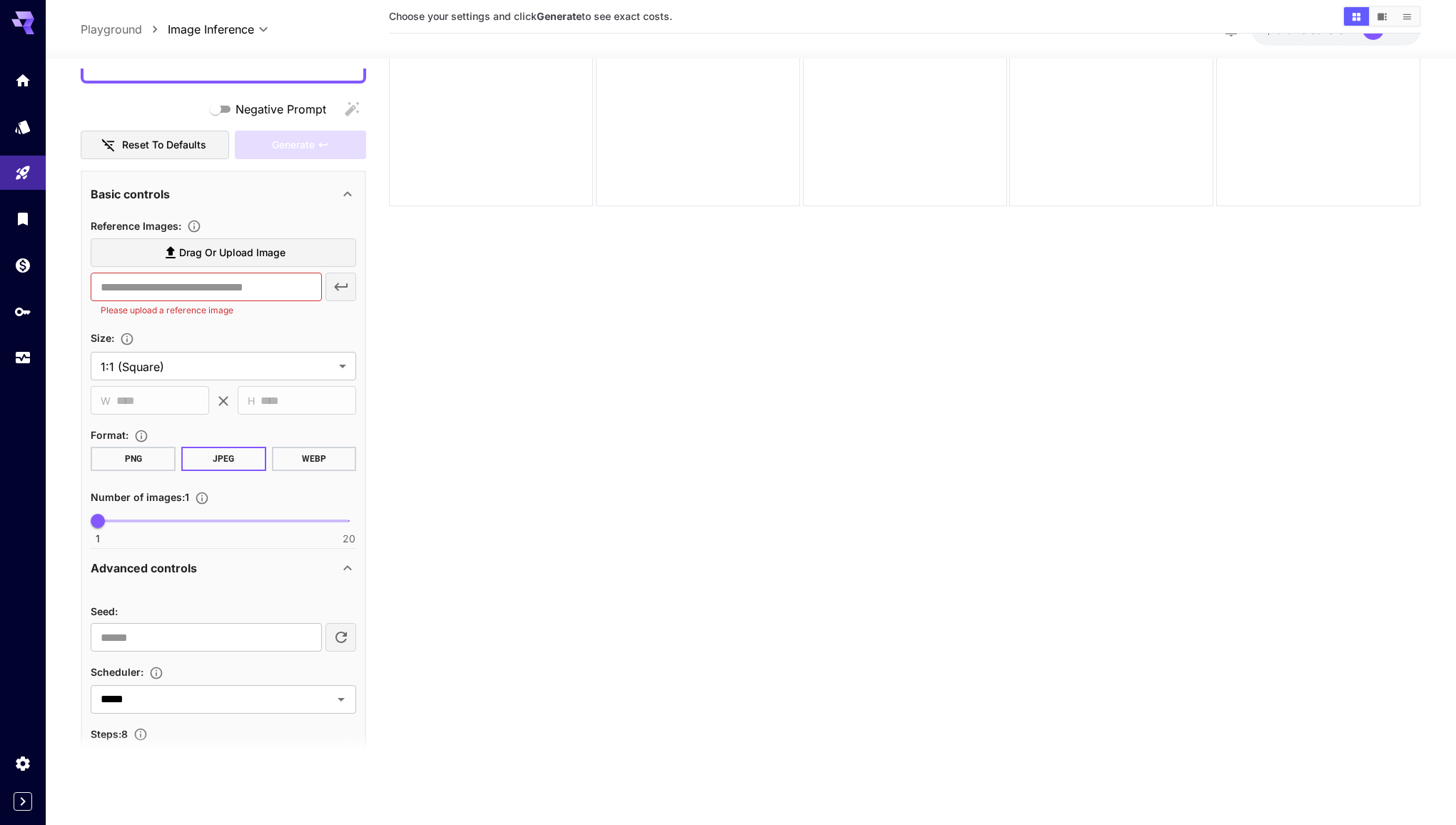
scroll to position [172, 0]
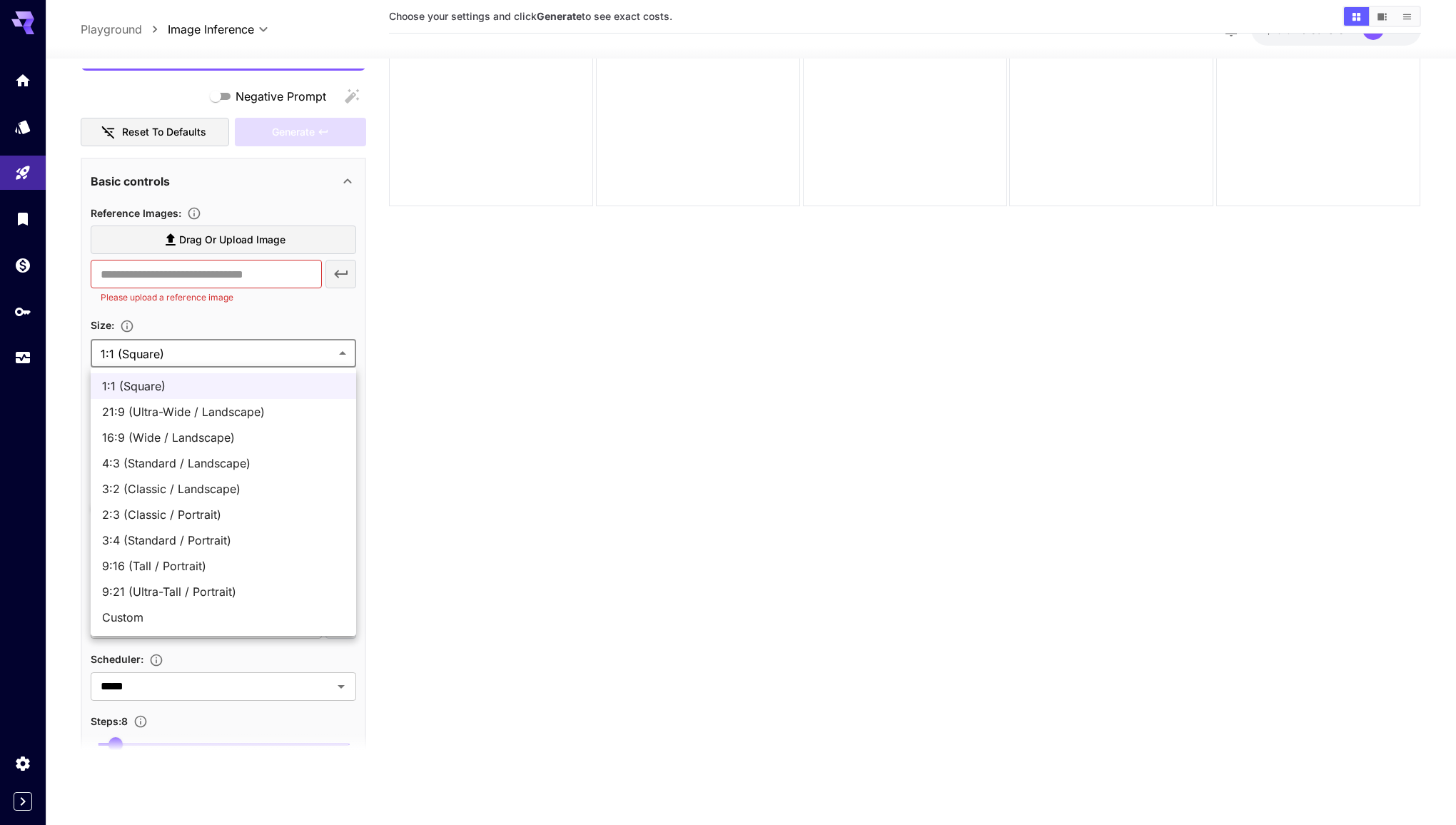
click at [298, 344] on body "**********" at bounding box center [728, 356] width 1456 height 937
click at [305, 320] on div at bounding box center [728, 412] width 1456 height 825
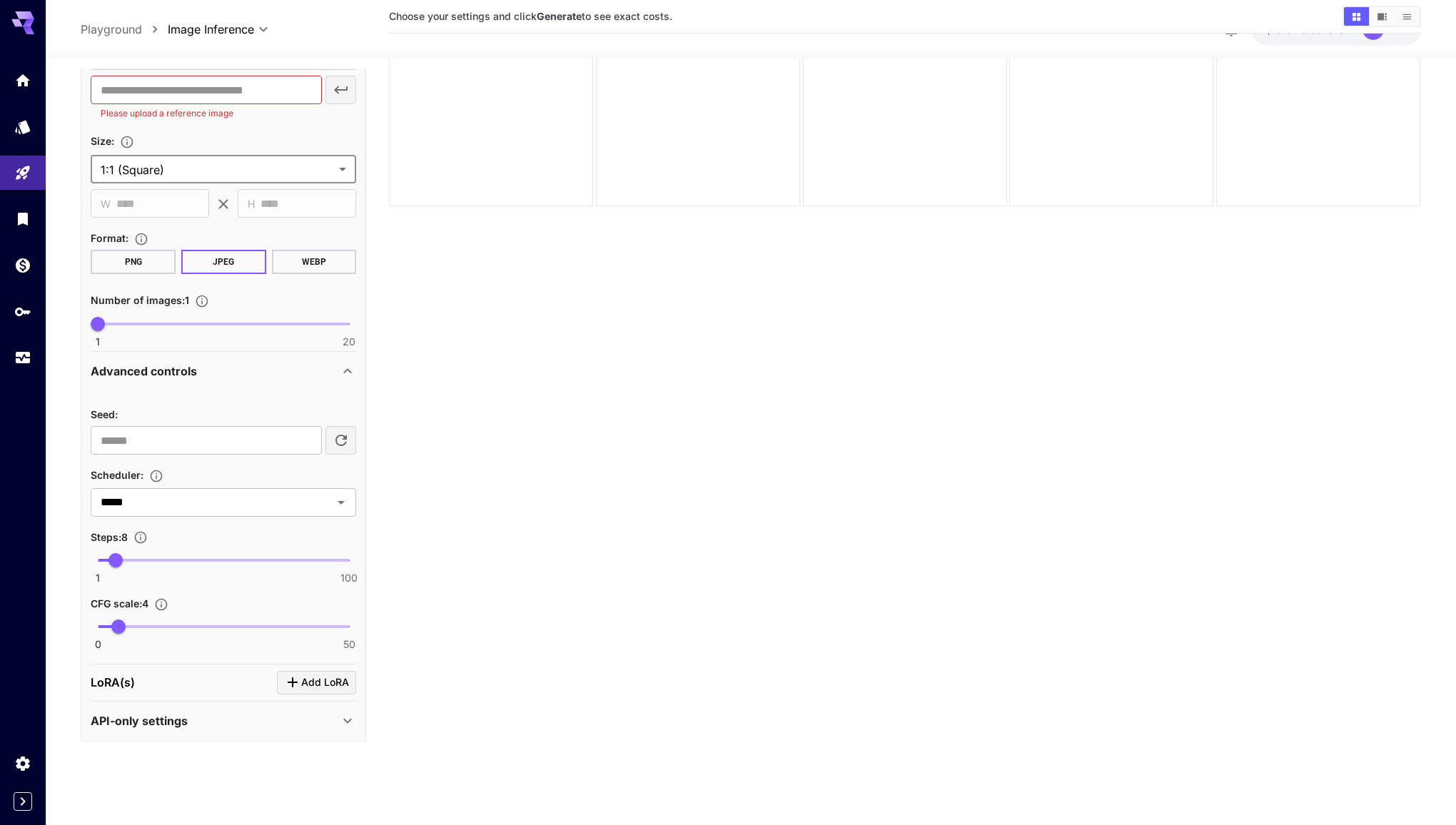
scroll to position [362, 0]
